Goal: Information Seeking & Learning: Learn about a topic

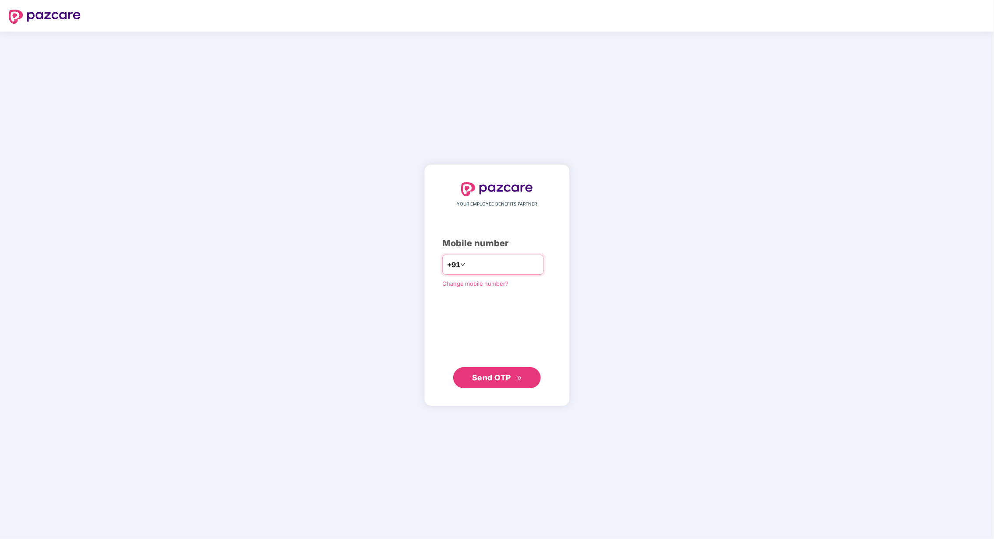
click at [470, 265] on input "number" at bounding box center [503, 265] width 72 height 14
drag, startPoint x: 460, startPoint y: 265, endPoint x: 483, endPoint y: 264, distance: 22.3
click at [467, 265] on input "**********" at bounding box center [503, 265] width 72 height 14
type input "**********"
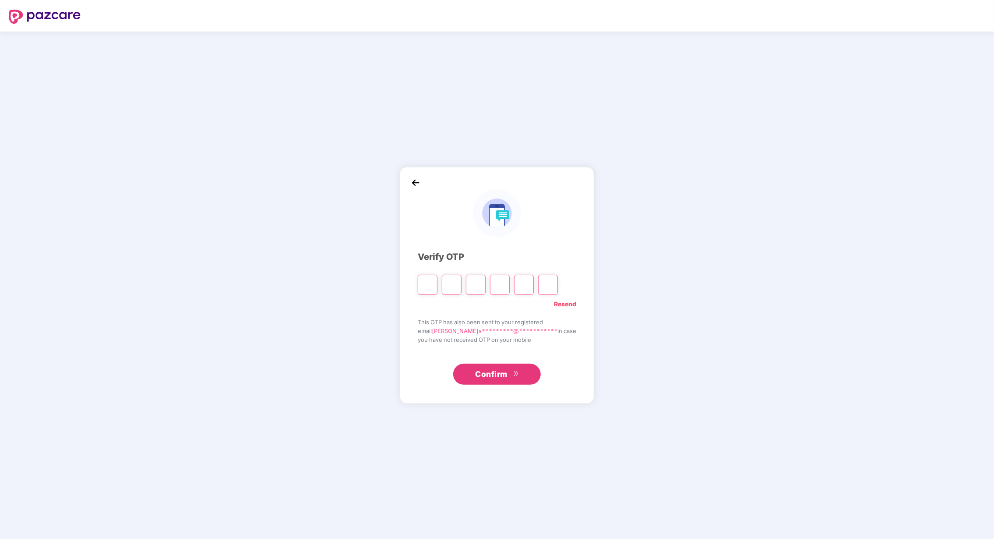
paste input "*"
type input "*"
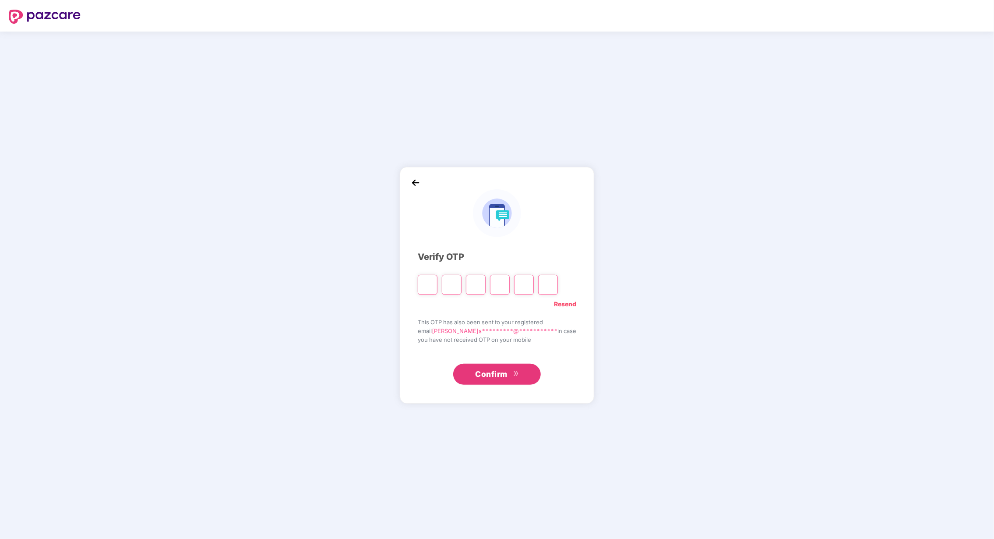
type input "*"
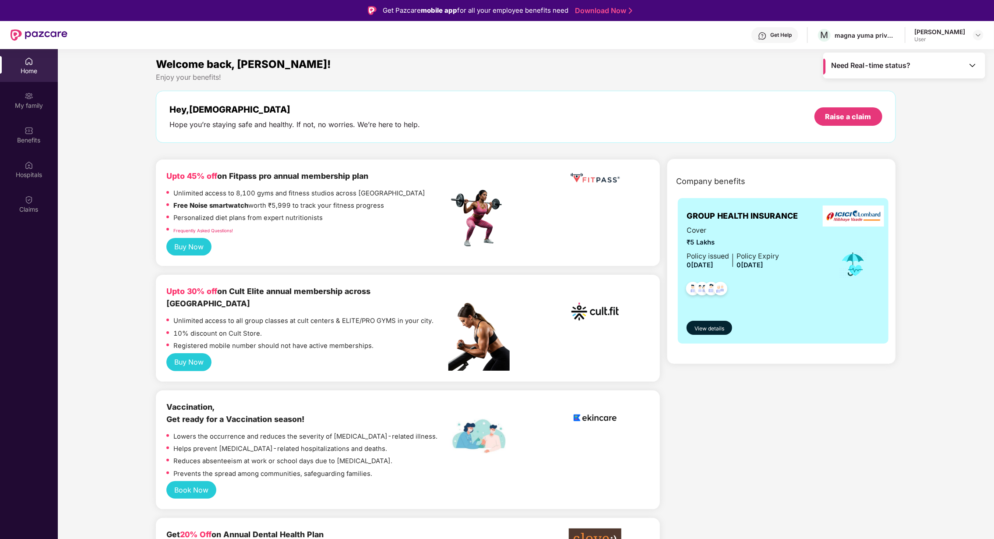
click at [973, 62] on img at bounding box center [973, 65] width 9 height 9
click at [880, 37] on div "magna yuma private limited" at bounding box center [865, 35] width 61 height 8
click at [962, 33] on div "[PERSON_NAME]" at bounding box center [940, 32] width 51 height 8
click at [976, 35] on img at bounding box center [978, 35] width 7 height 7
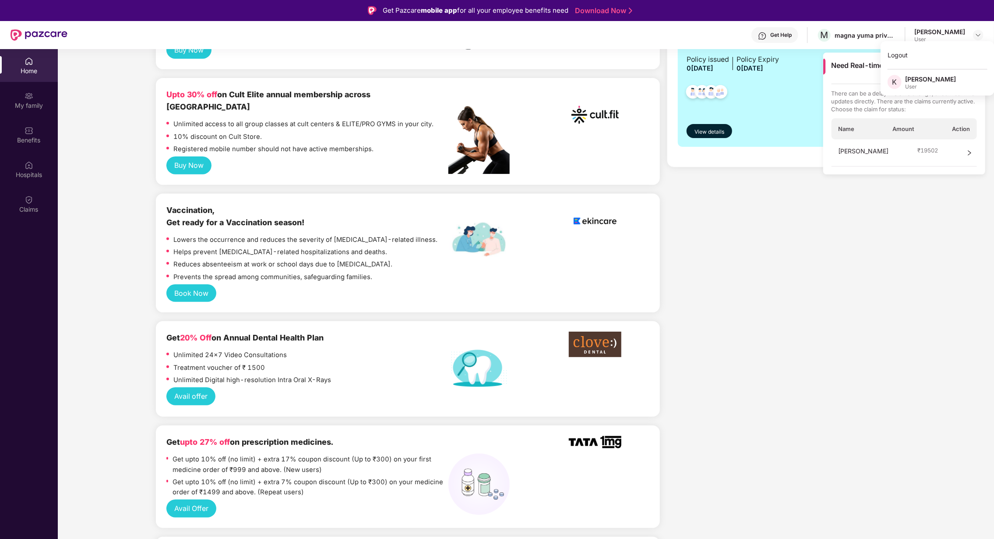
scroll to position [66, 0]
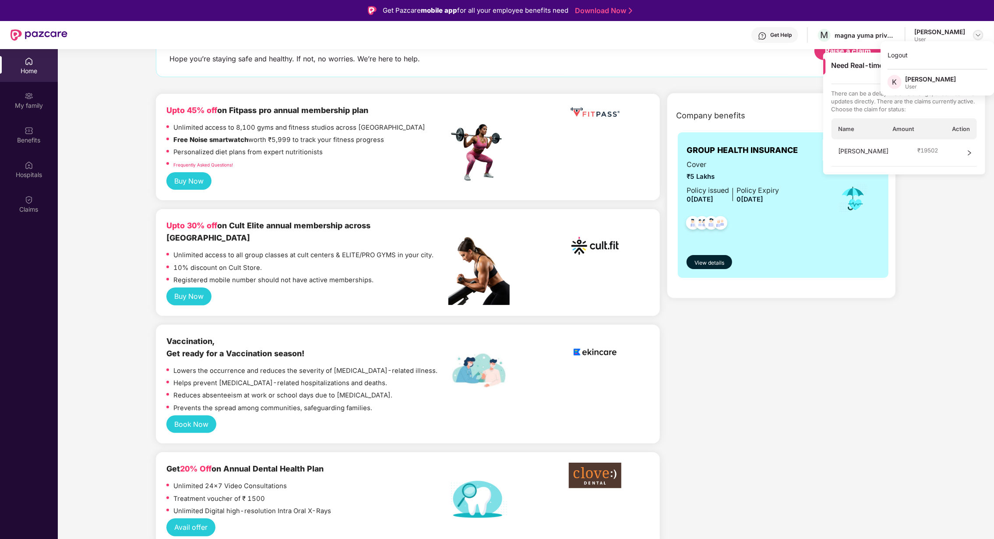
click at [977, 35] on img at bounding box center [978, 35] width 7 height 7
click at [979, 34] on img at bounding box center [978, 35] width 7 height 7
click at [711, 261] on span "View details" at bounding box center [710, 263] width 30 height 8
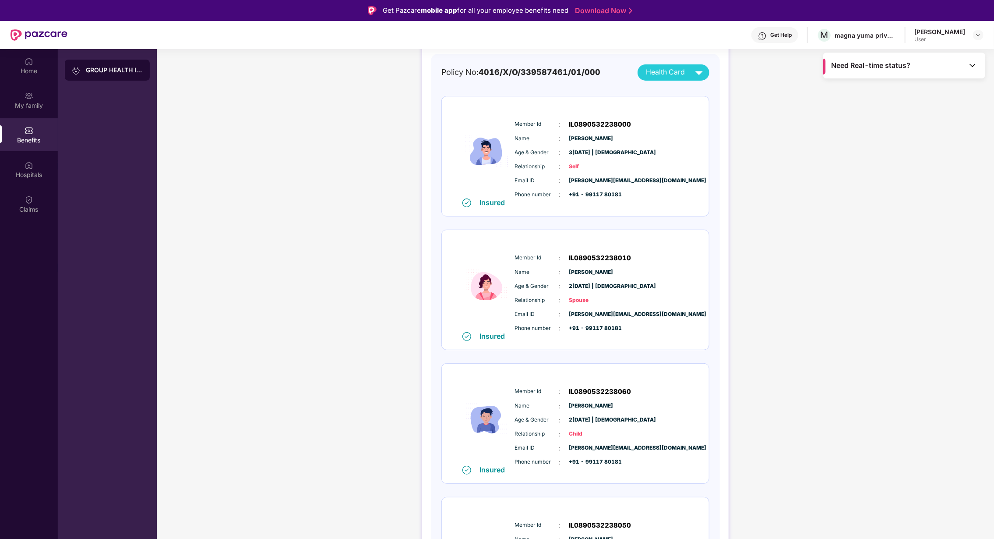
scroll to position [0, 0]
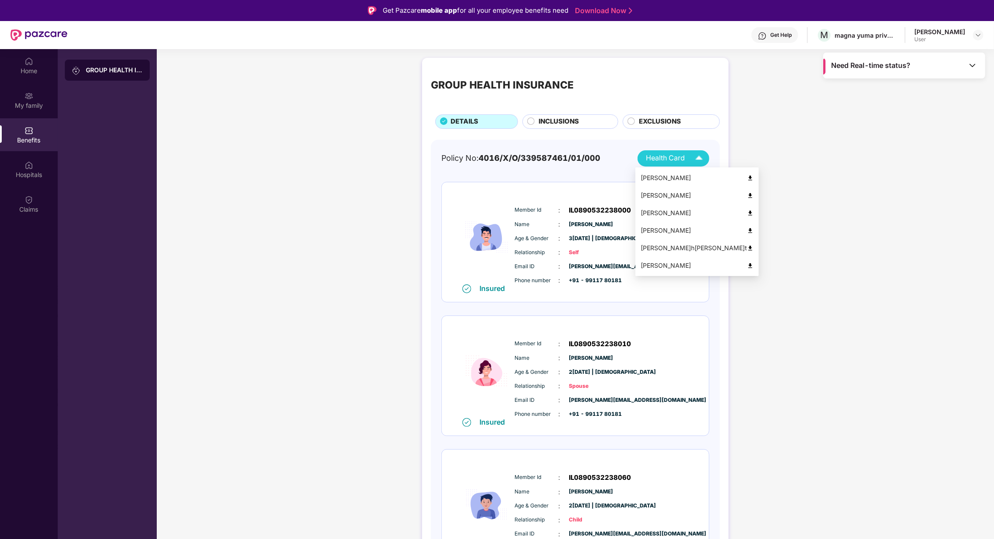
click at [673, 162] on span "Health Card" at bounding box center [665, 157] width 39 height 11
click at [825, 257] on div "GROUP HEALTH INSURANCE DETAILS INCLUSIONS EXCLUSIONS Policy No: 4016/X/O/339587…" at bounding box center [576, 538] width 838 height 971
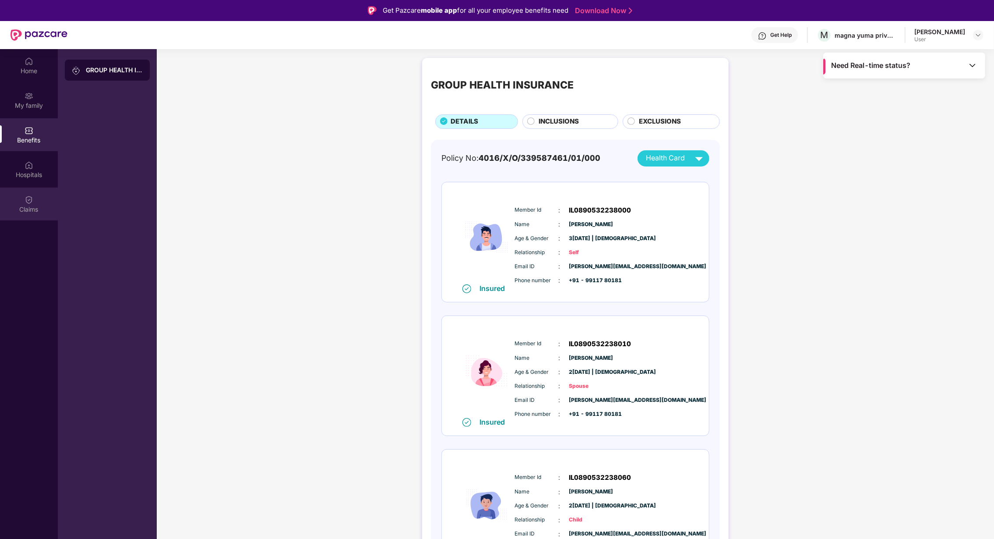
click at [25, 203] on img at bounding box center [29, 199] width 9 height 9
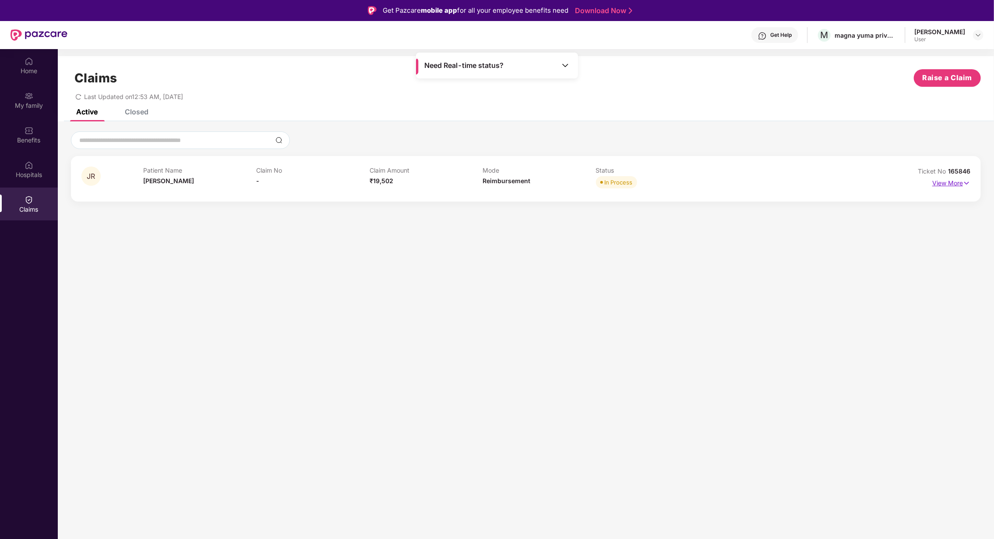
click at [968, 186] on img at bounding box center [966, 183] width 7 height 10
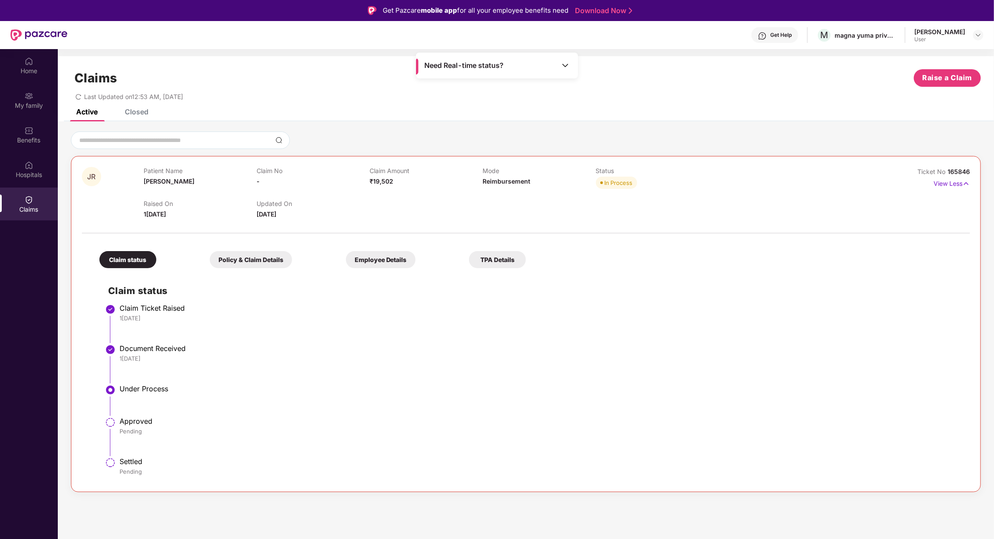
click at [140, 109] on div "Closed" at bounding box center [137, 111] width 24 height 9
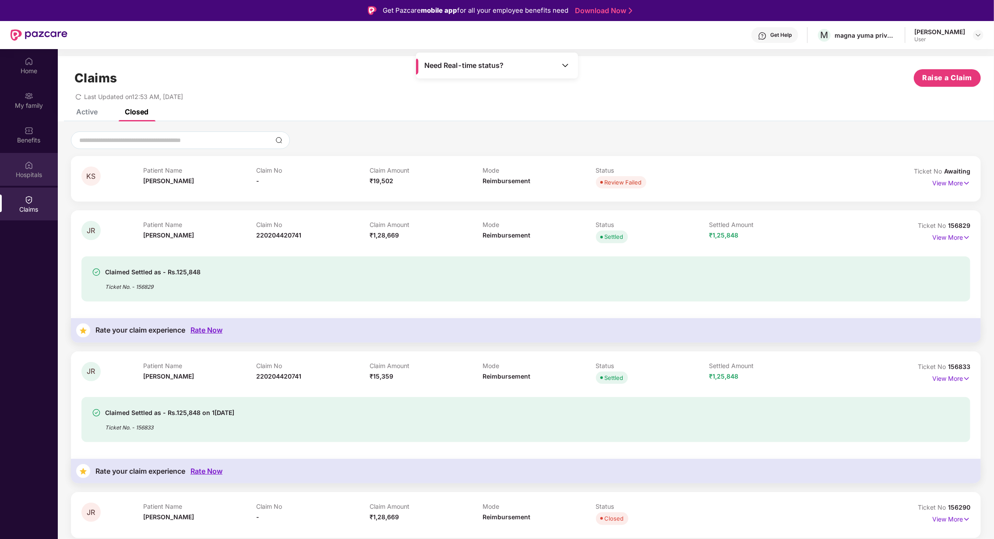
click at [19, 173] on div "Hospitals" at bounding box center [29, 174] width 58 height 9
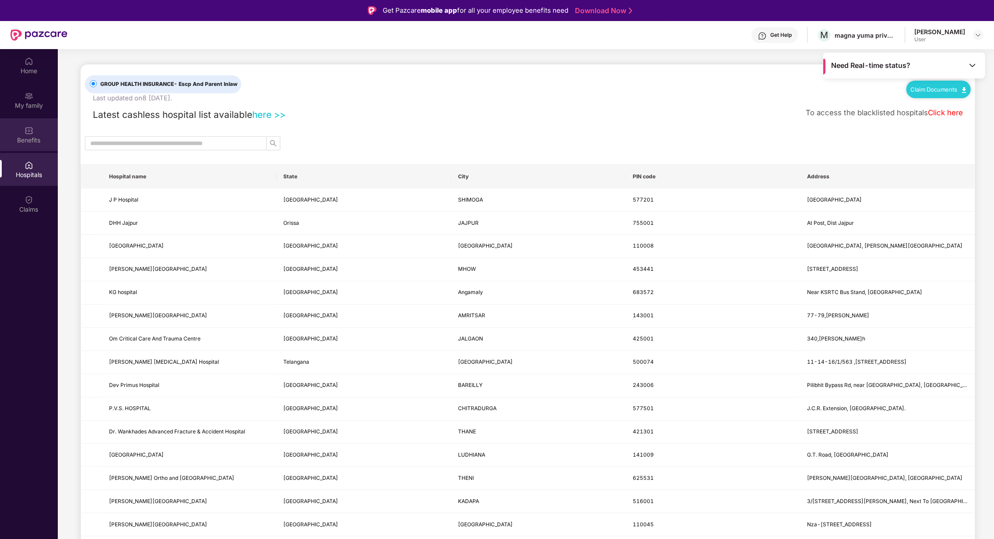
click at [33, 138] on div "Benefits" at bounding box center [29, 140] width 58 height 9
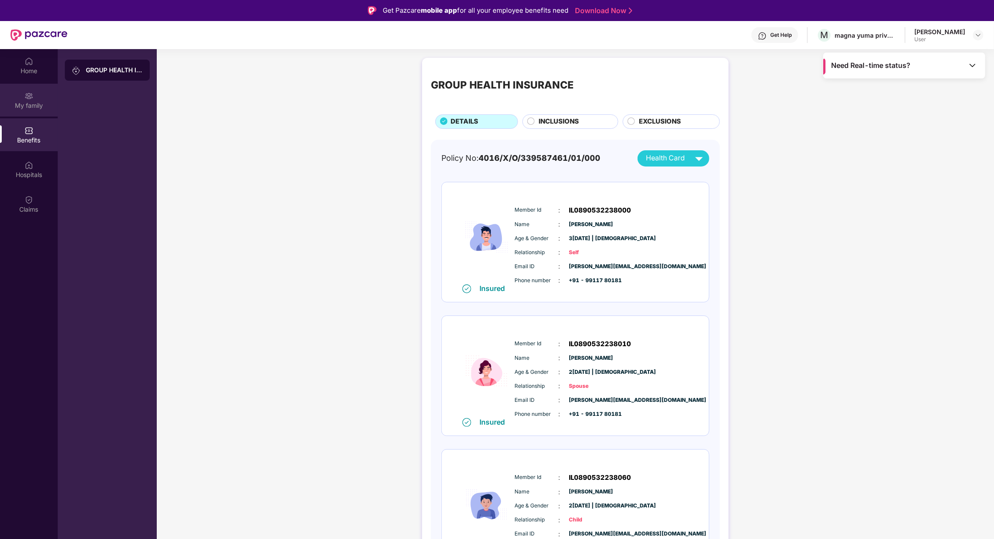
click at [38, 103] on div "My family" at bounding box center [29, 105] width 58 height 9
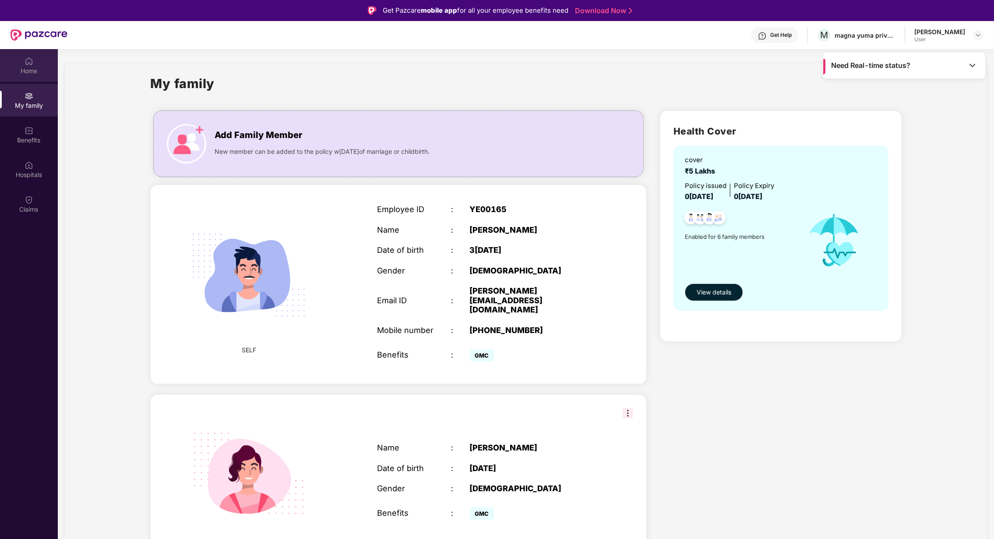
click at [28, 60] on img at bounding box center [29, 61] width 9 height 9
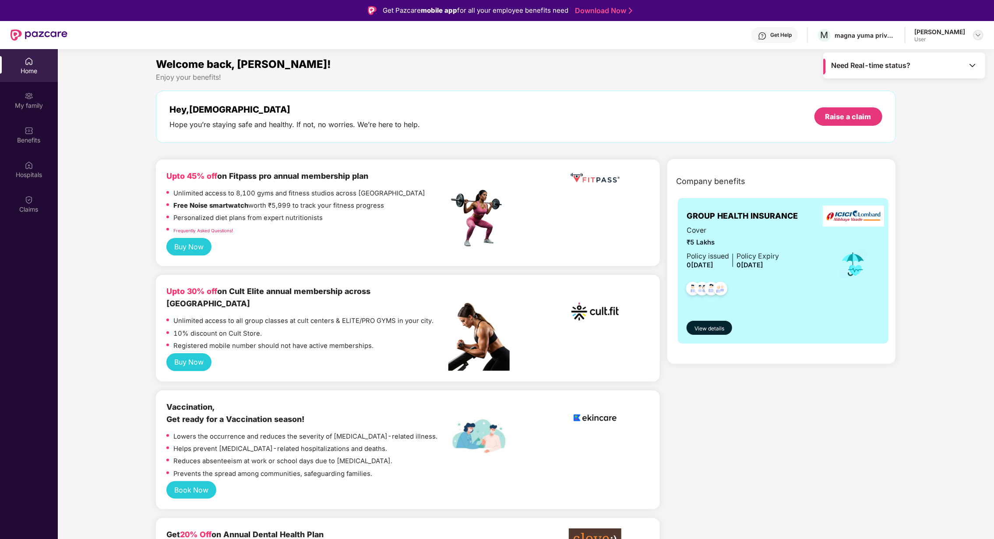
click at [974, 37] on div at bounding box center [978, 35] width 11 height 11
